Goal: Task Accomplishment & Management: Complete application form

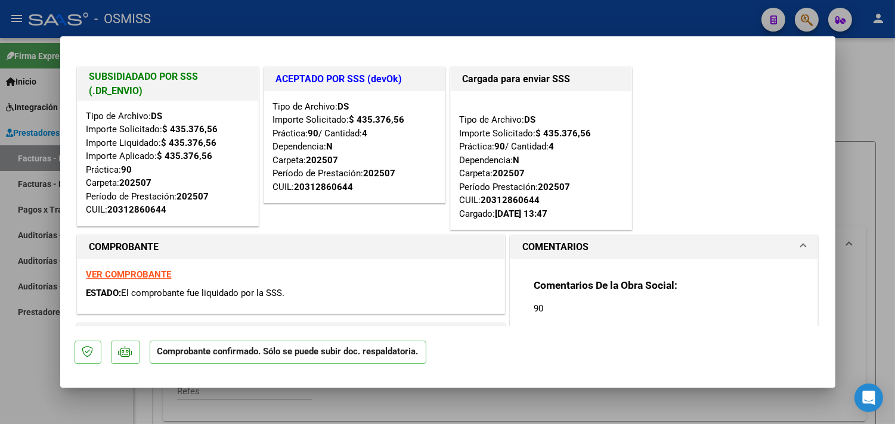
type input "$ 0,00"
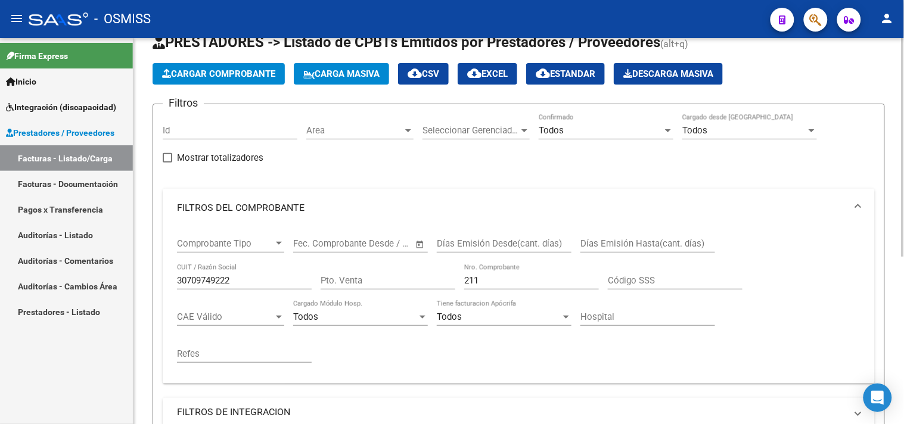
scroll to position [30, 0]
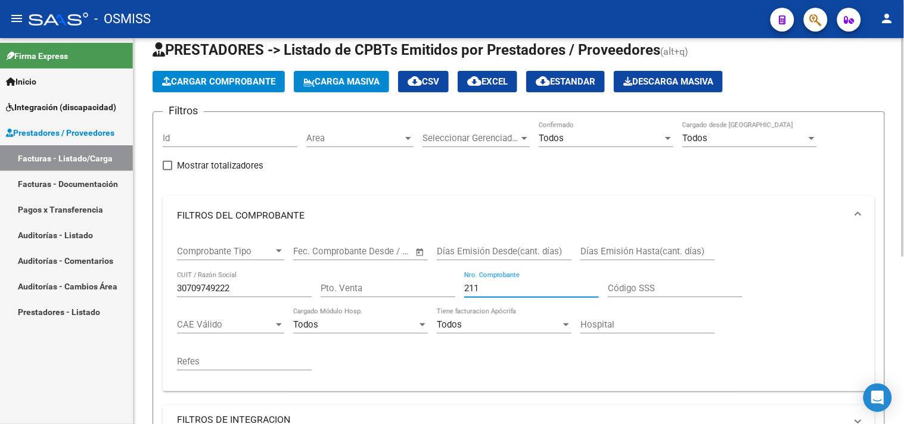
drag, startPoint x: 498, startPoint y: 289, endPoint x: 391, endPoint y: 300, distance: 108.0
click at [391, 300] on div "Comprobante Tipo Comprobante Tipo Fecha inicio – Fecha fin Fec. Comprobante Des…" at bounding box center [519, 308] width 684 height 147
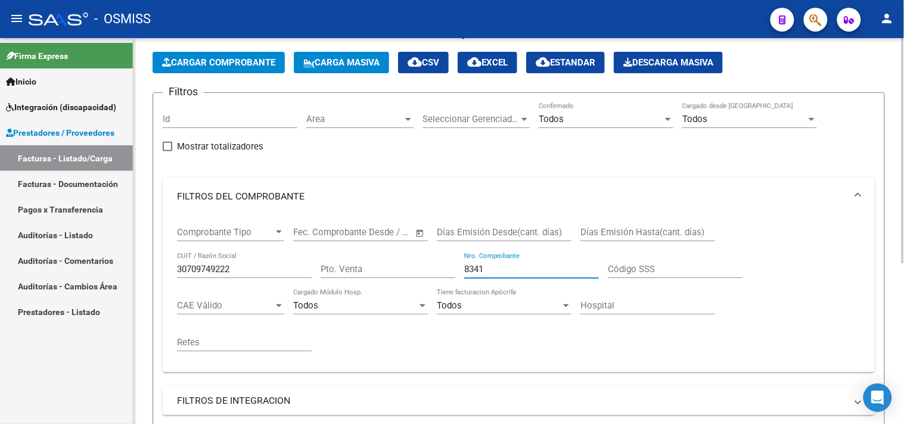
scroll to position [10, 0]
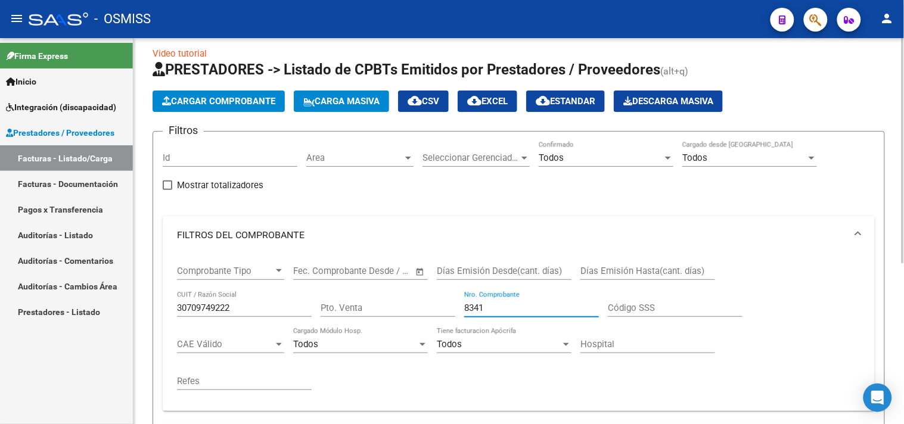
drag, startPoint x: 502, startPoint y: 306, endPoint x: 446, endPoint y: 296, distance: 56.9
click at [446, 296] on div "Comprobante Tipo Comprobante Tipo Fecha inicio – Fecha fin Fec. Comprobante Des…" at bounding box center [519, 328] width 684 height 147
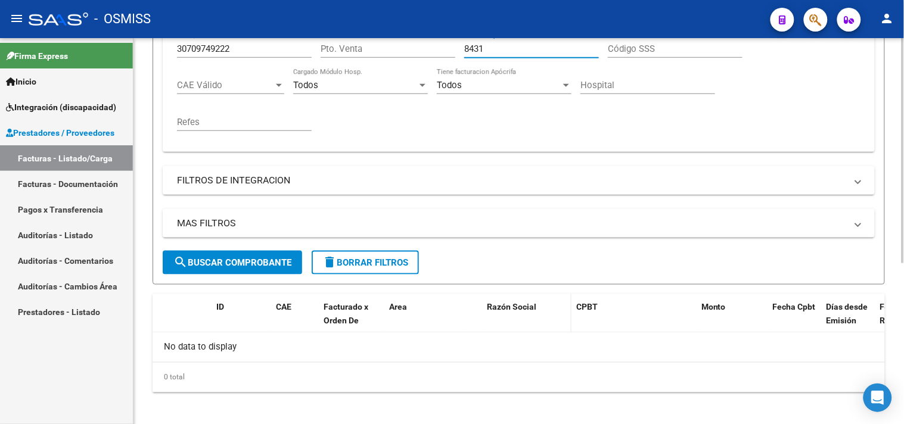
scroll to position [275, 0]
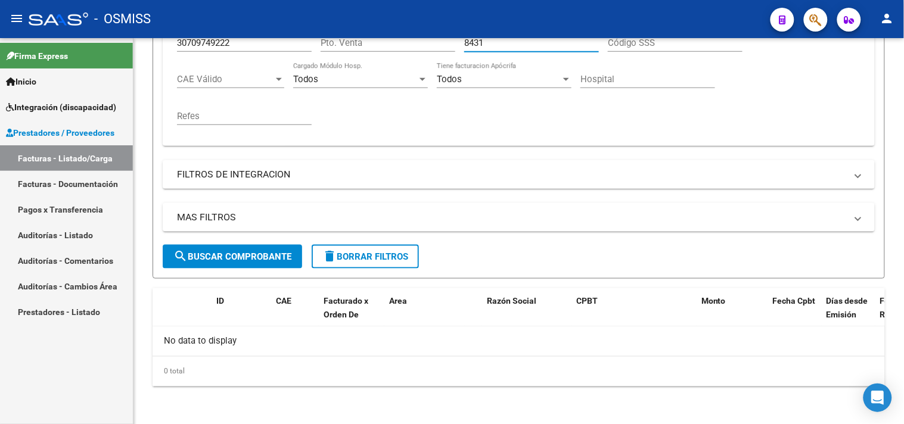
type input "8431"
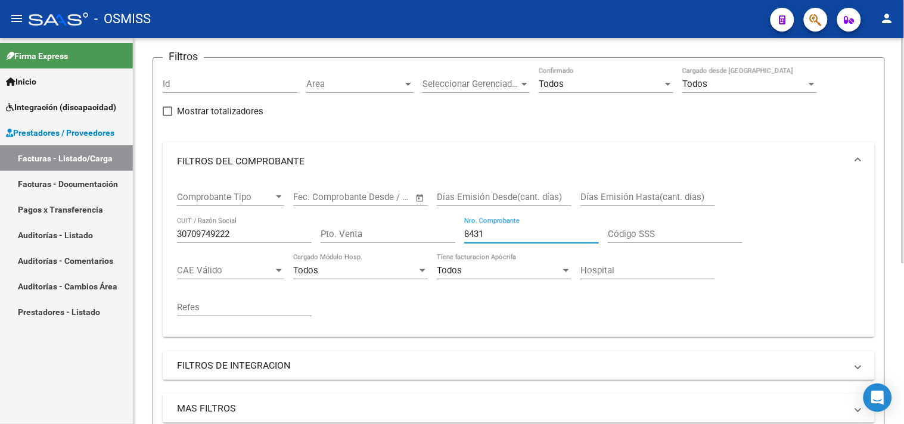
scroll to position [76, 0]
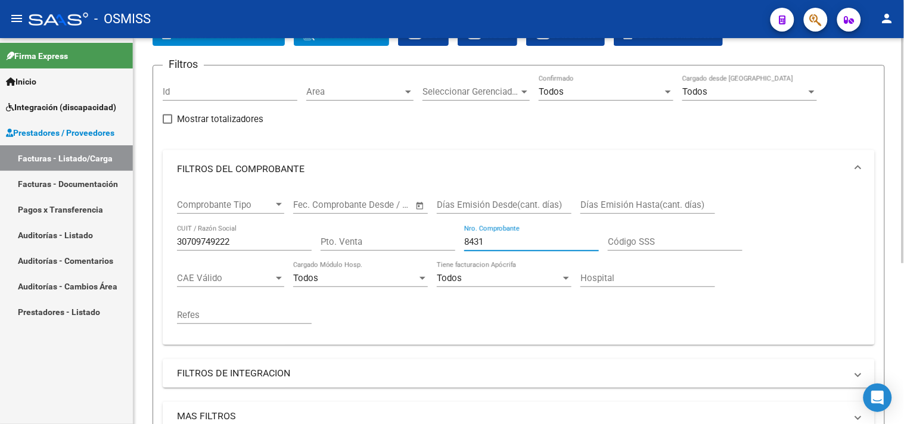
drag, startPoint x: 492, startPoint y: 243, endPoint x: 392, endPoint y: 247, distance: 100.2
click at [392, 247] on div "Comprobante Tipo Comprobante Tipo Fecha inicio – Fecha fin Fec. Comprobante Des…" at bounding box center [519, 261] width 684 height 147
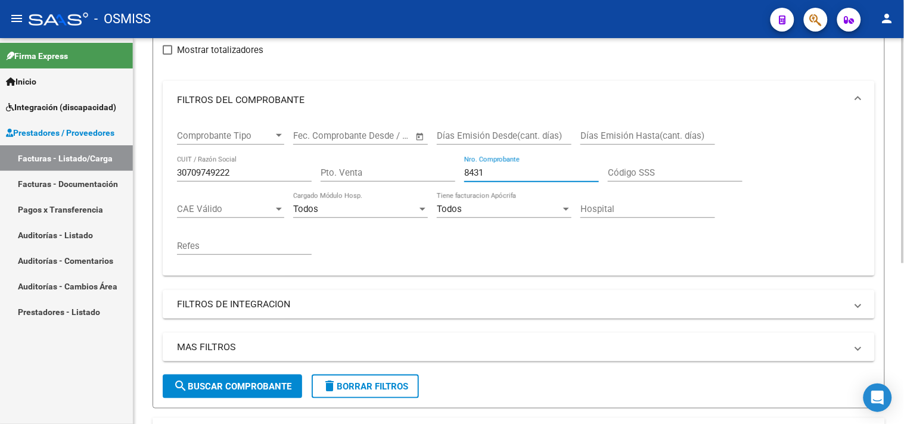
scroll to position [275, 0]
